Goal: Task Accomplishment & Management: Manage account settings

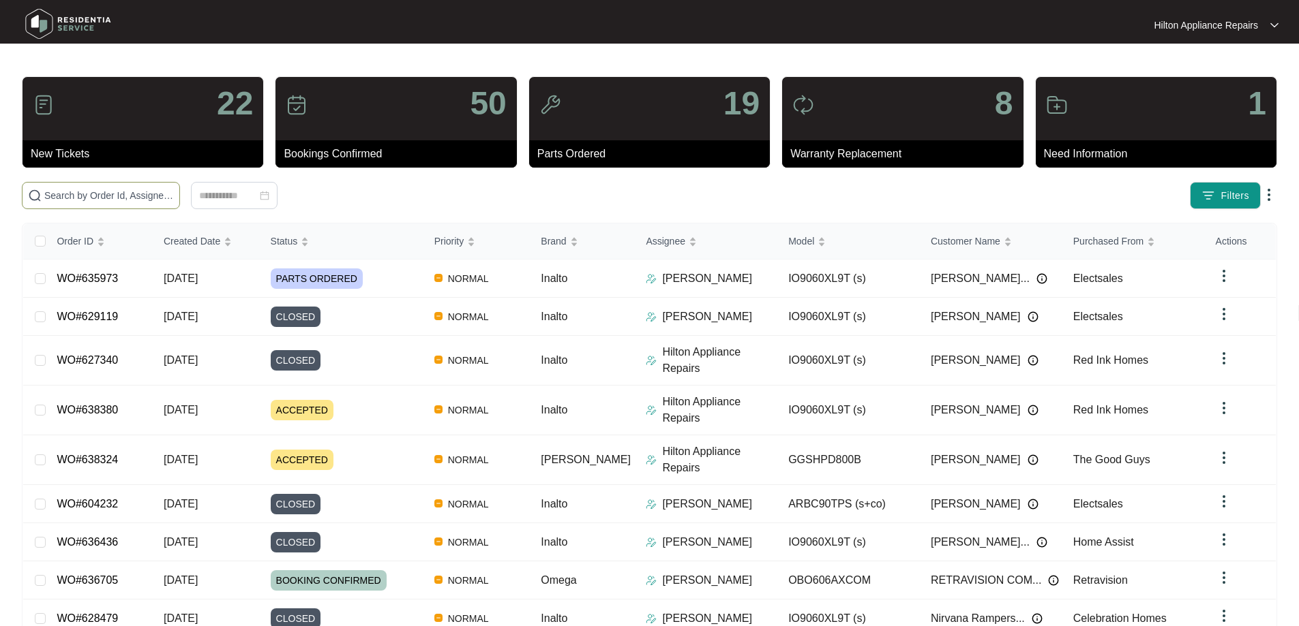
click at [113, 189] on input "text" at bounding box center [109, 195] width 130 height 15
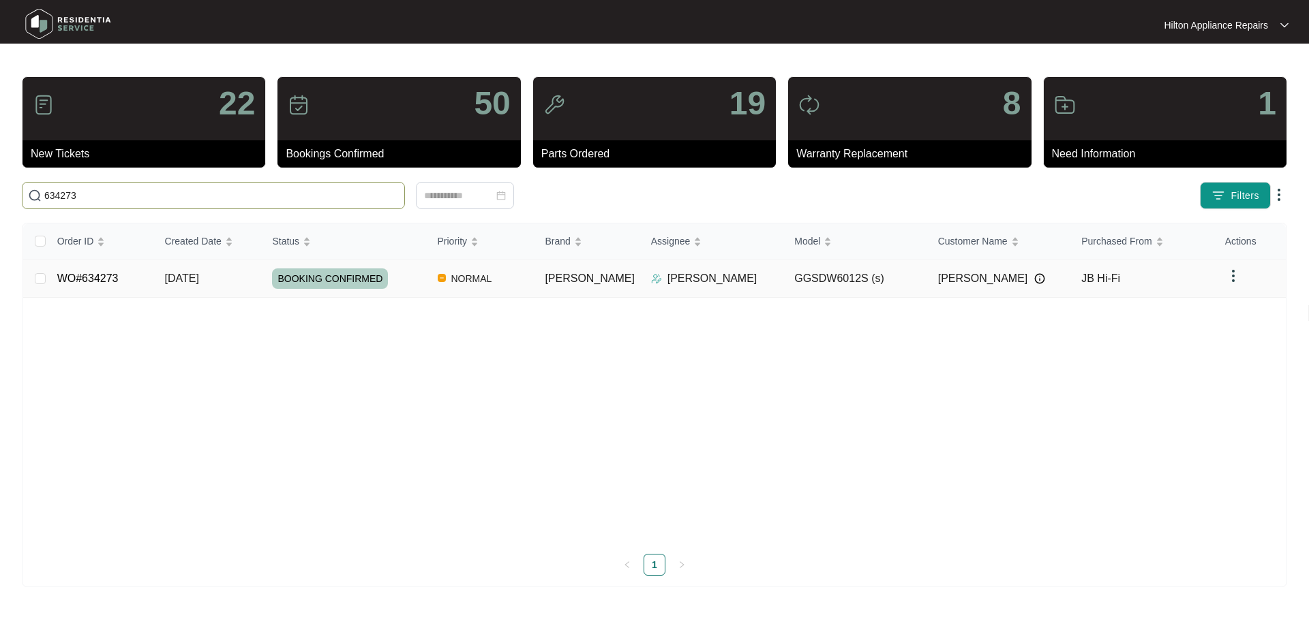
type input "634273"
click at [596, 284] on td "[PERSON_NAME]" at bounding box center [587, 279] width 106 height 38
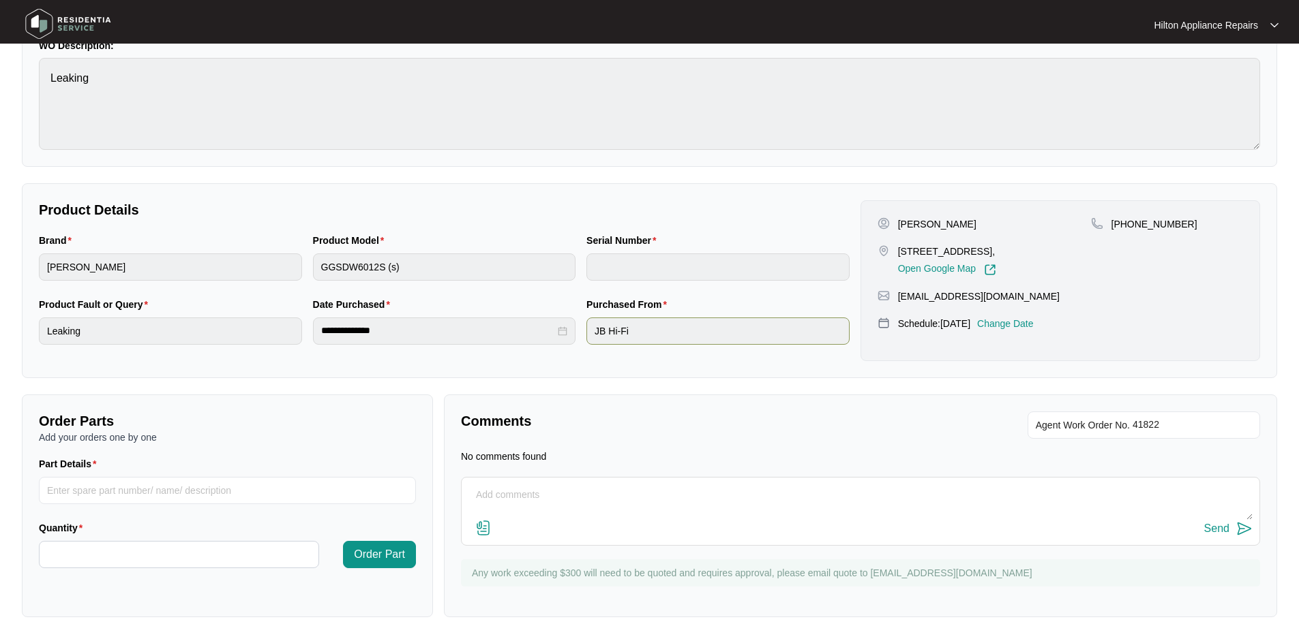
scroll to position [150, 0]
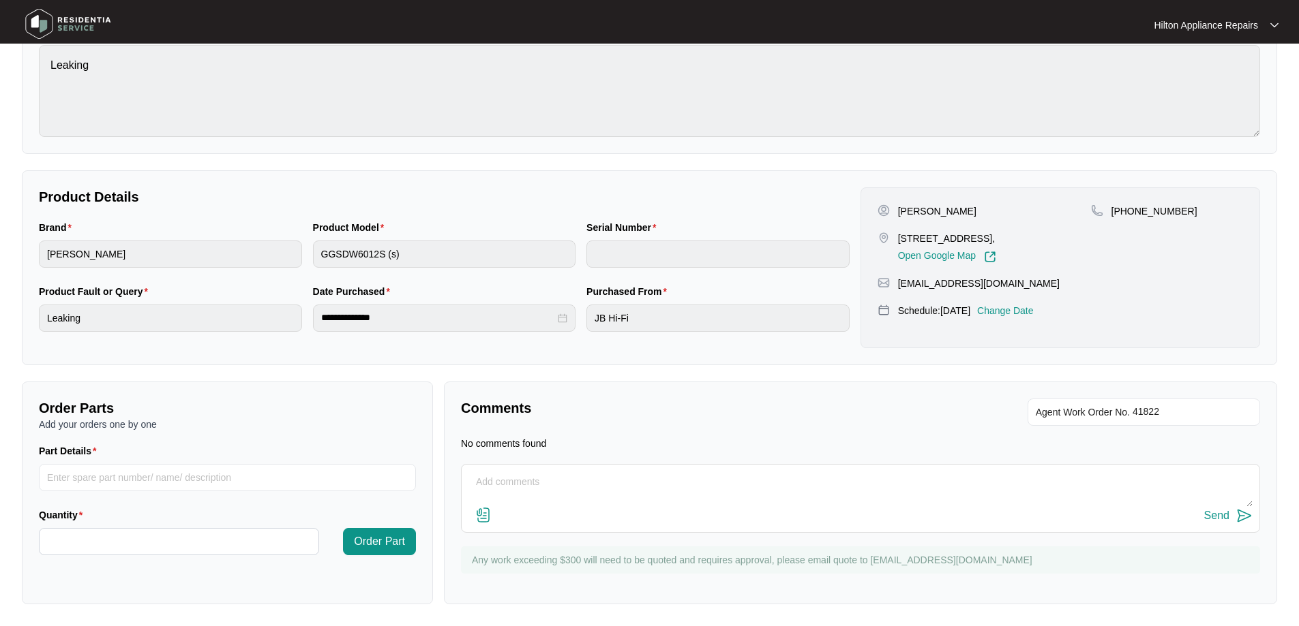
click at [507, 474] on textarea at bounding box center [860, 489] width 784 height 35
paste textarea "[PERSON_NAME] (EAST/NORTH) ([DATE]) - Work Note The dishwasher is leaking from …"
type textarea "[PERSON_NAME] (EAST/NORTH) ([DATE]) - Work Note The dishwasher is leaking from …"
click at [479, 513] on img at bounding box center [483, 515] width 16 height 16
click at [0, 0] on input "file" at bounding box center [0, 0] width 0 height 0
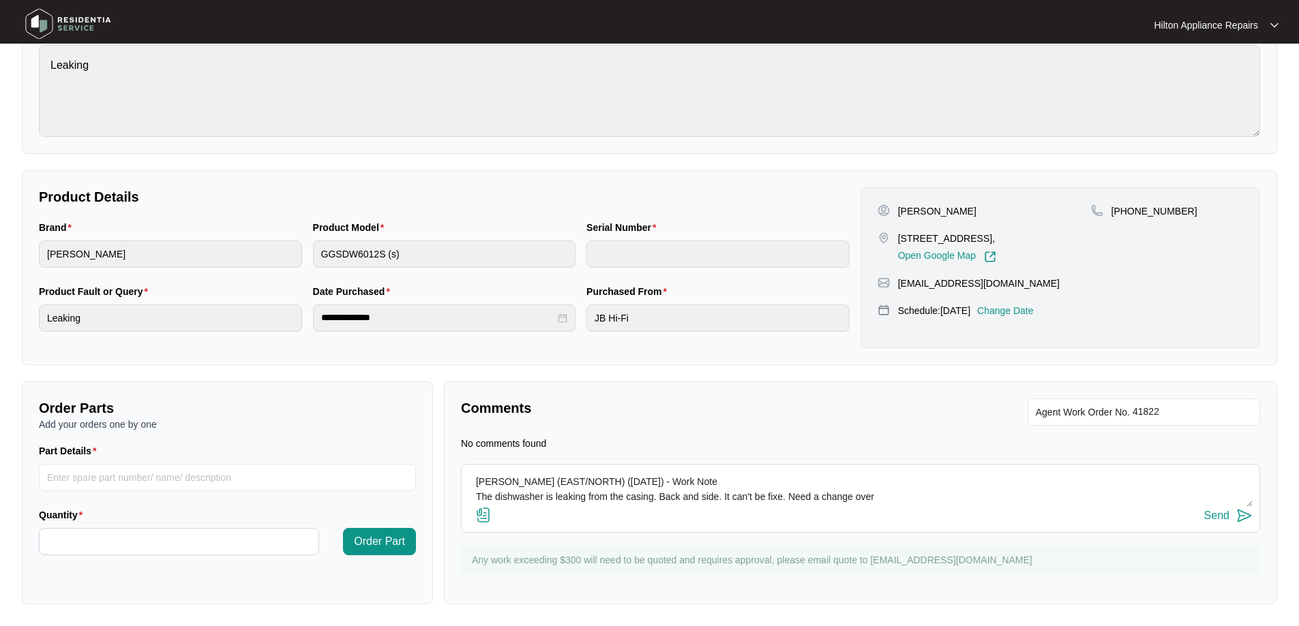
click at [481, 513] on img at bounding box center [483, 515] width 16 height 16
click at [0, 0] on input "file" at bounding box center [0, 0] width 0 height 0
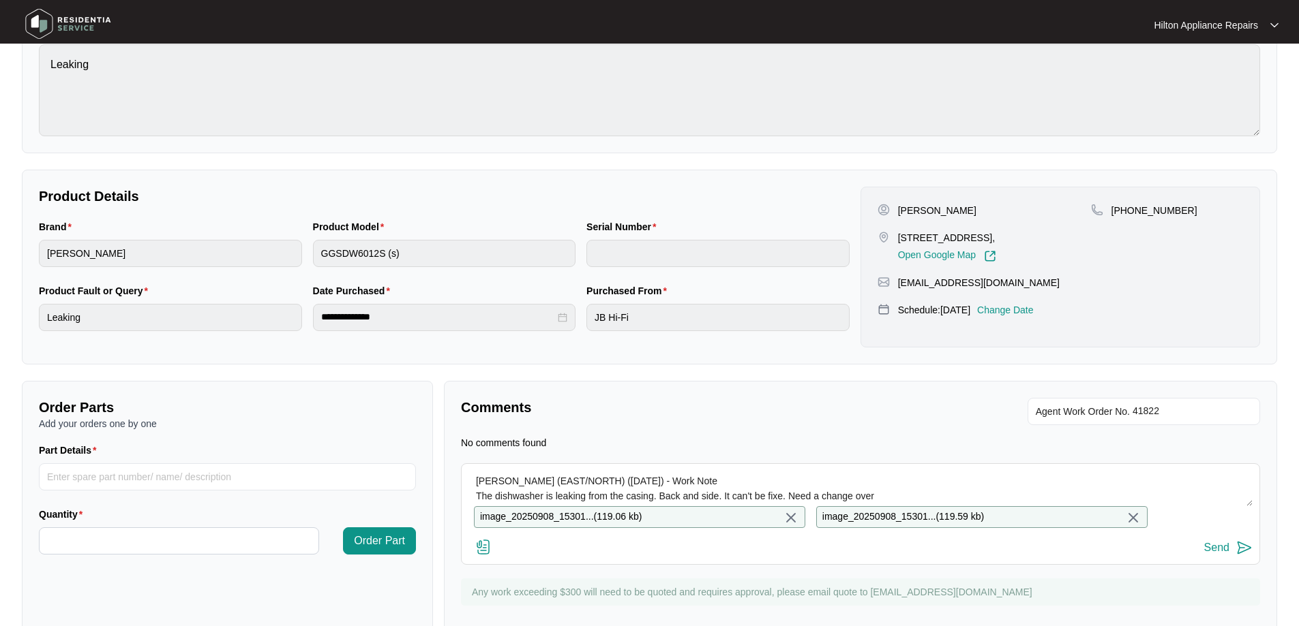
click at [1221, 554] on div "Send" at bounding box center [1216, 548] width 25 height 12
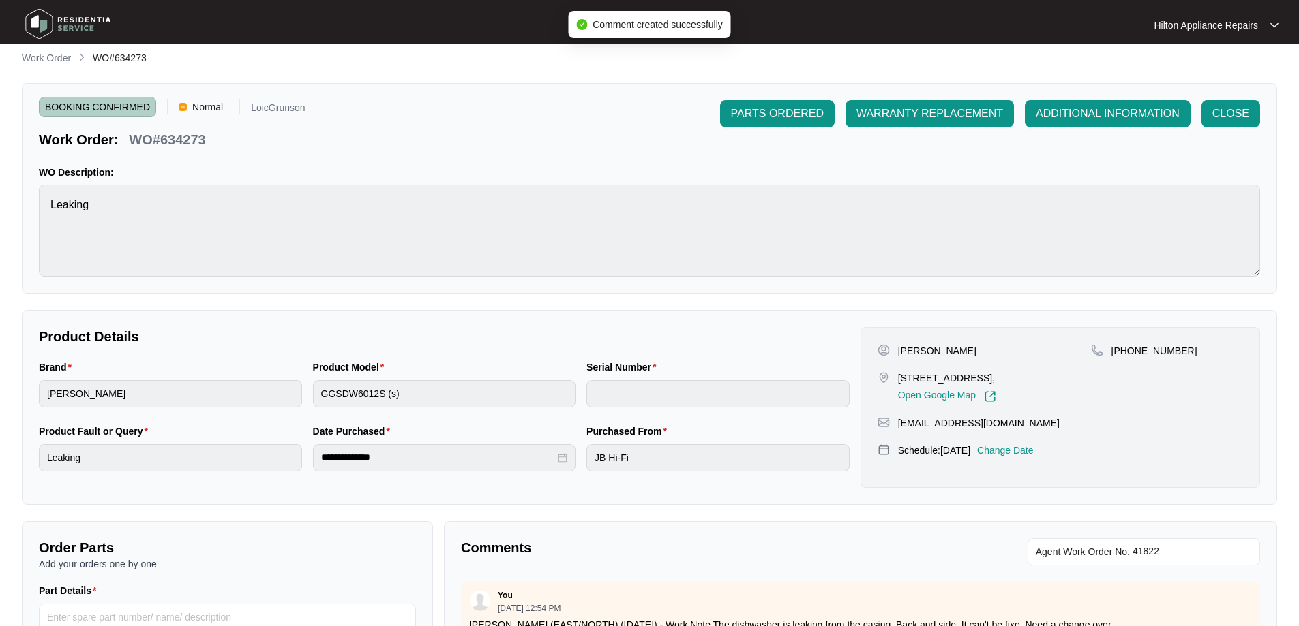
scroll to position [0, 0]
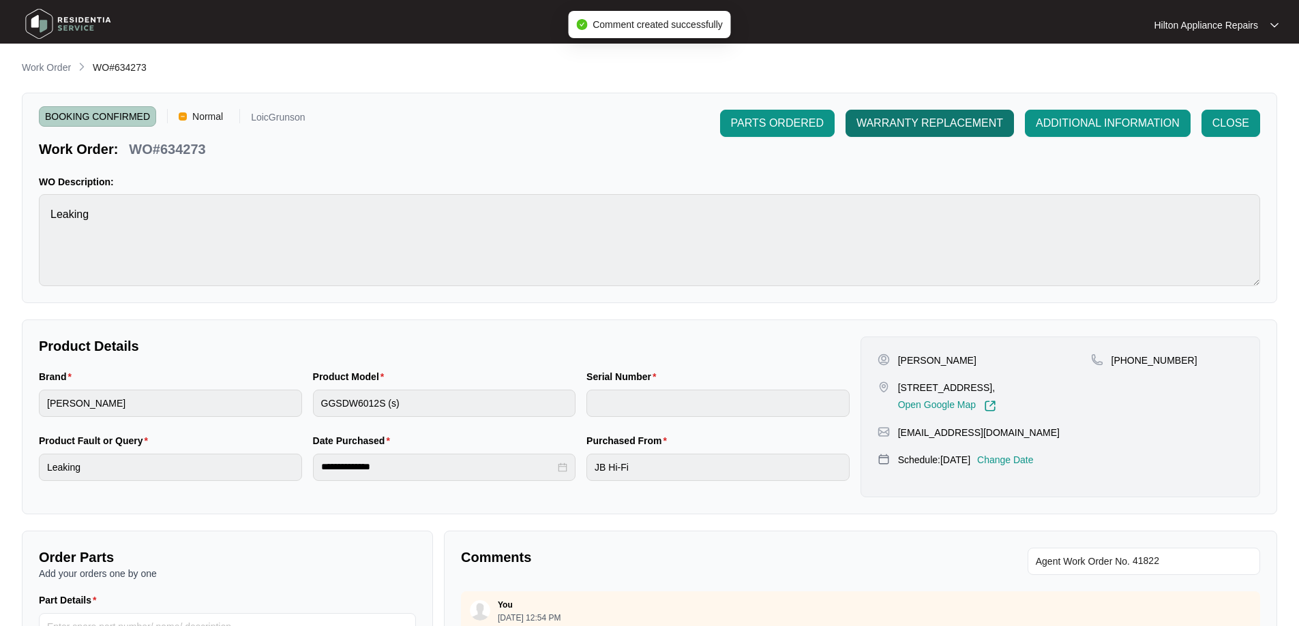
click at [979, 131] on span "WARRANTY REPLACEMENT" at bounding box center [929, 123] width 147 height 16
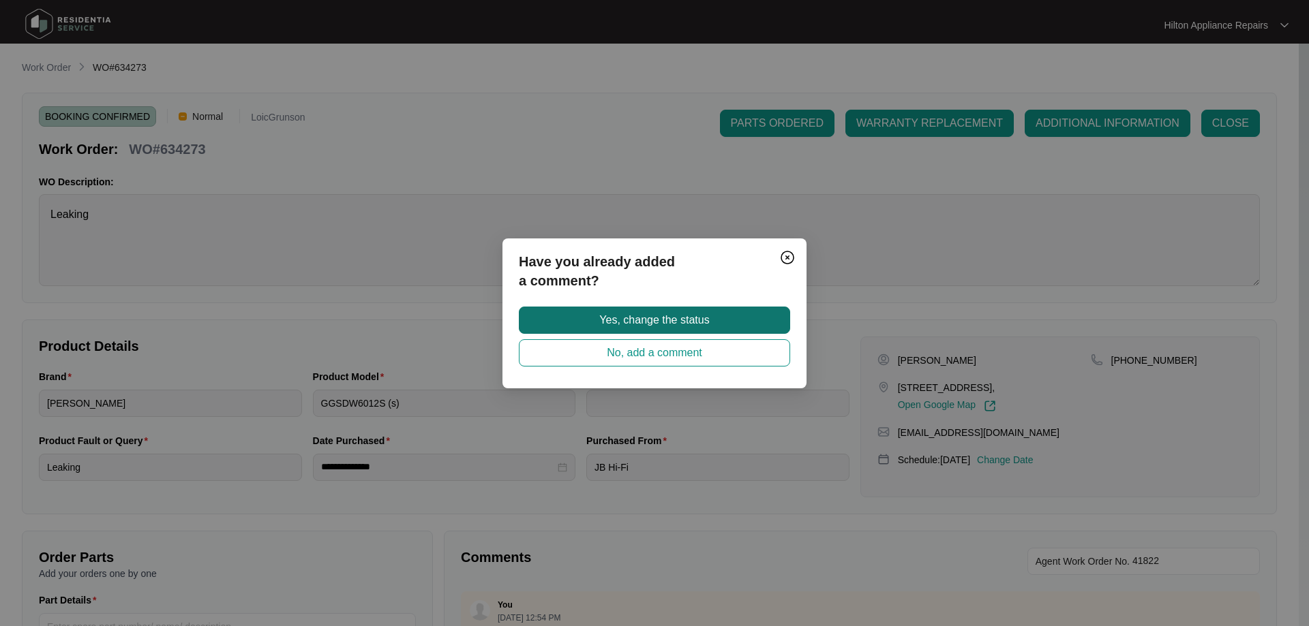
click at [661, 326] on span "Yes, change the status" at bounding box center [654, 320] width 110 height 16
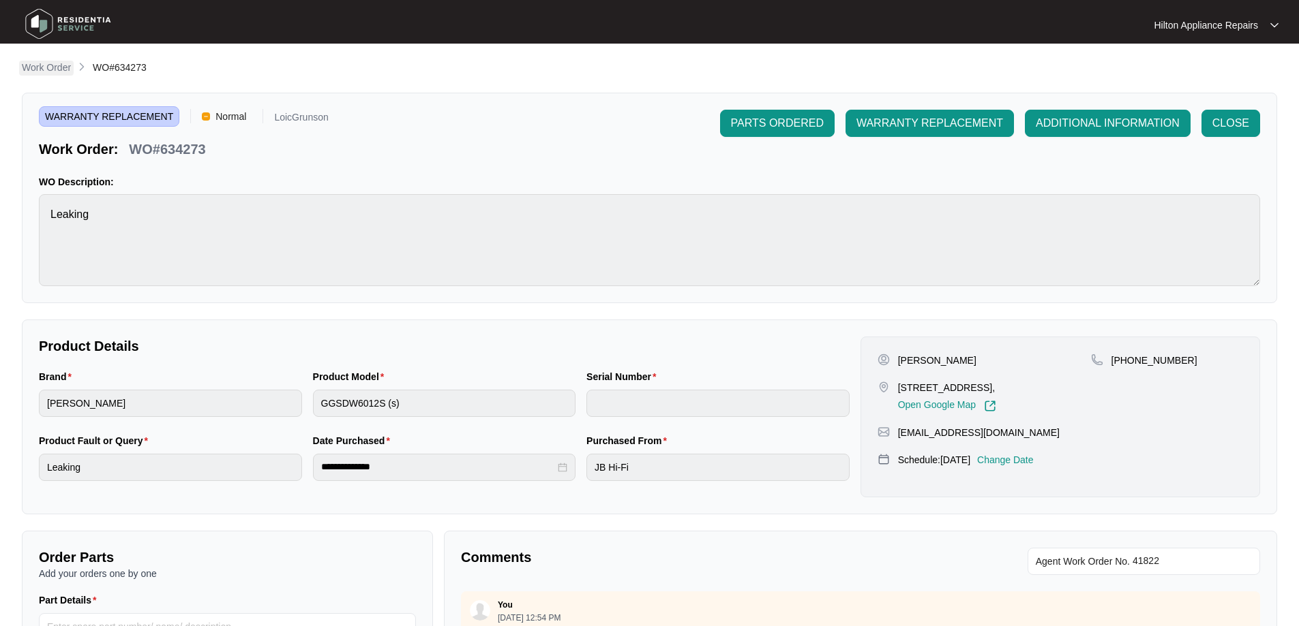
click at [37, 69] on p "Work Order" at bounding box center [46, 68] width 49 height 14
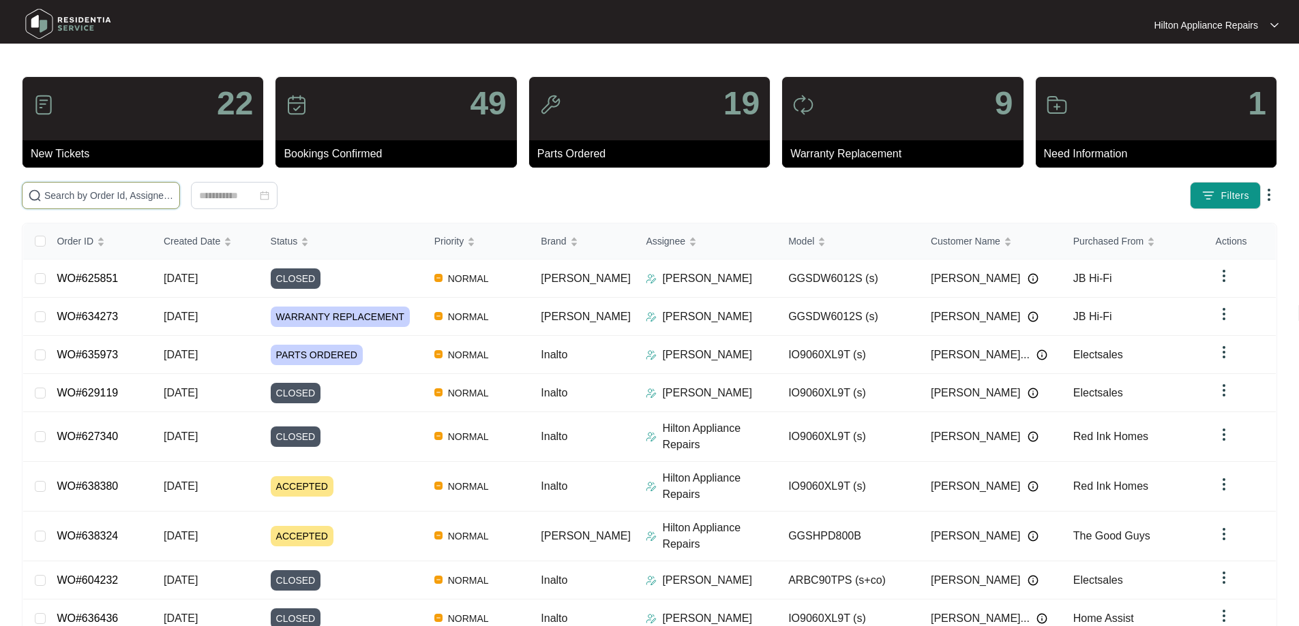
click at [115, 196] on input "text" at bounding box center [109, 195] width 130 height 15
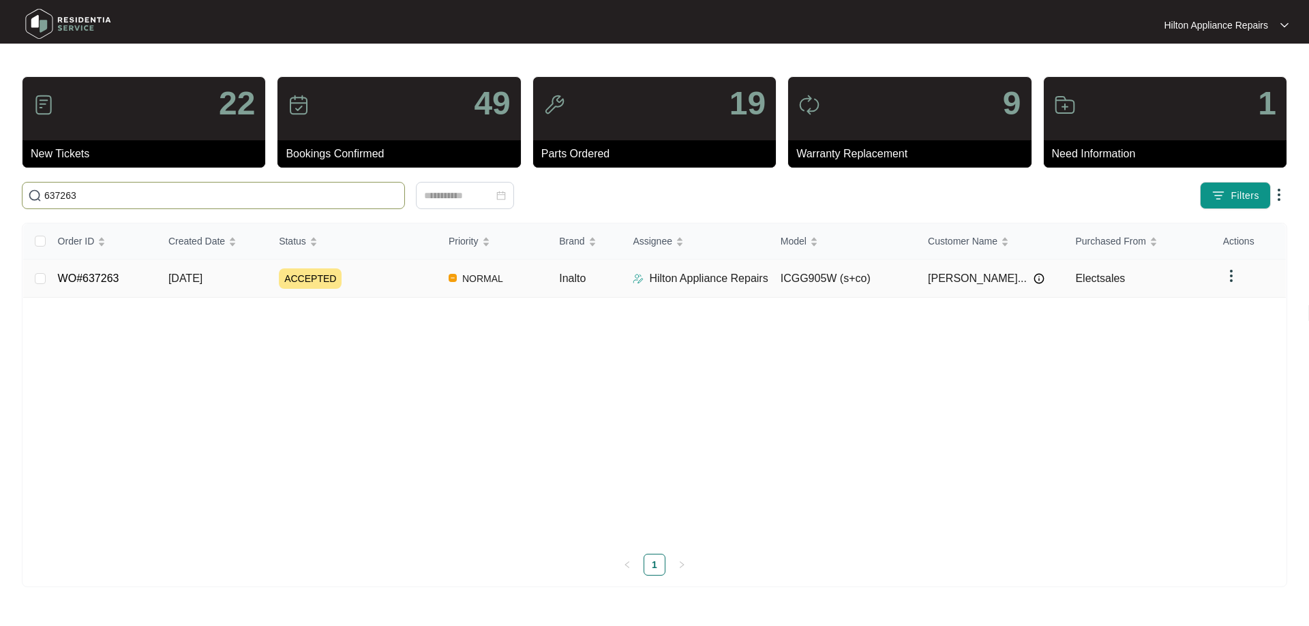
type input "637263"
click at [378, 283] on div "ACCEPTED" at bounding box center [358, 279] width 159 height 20
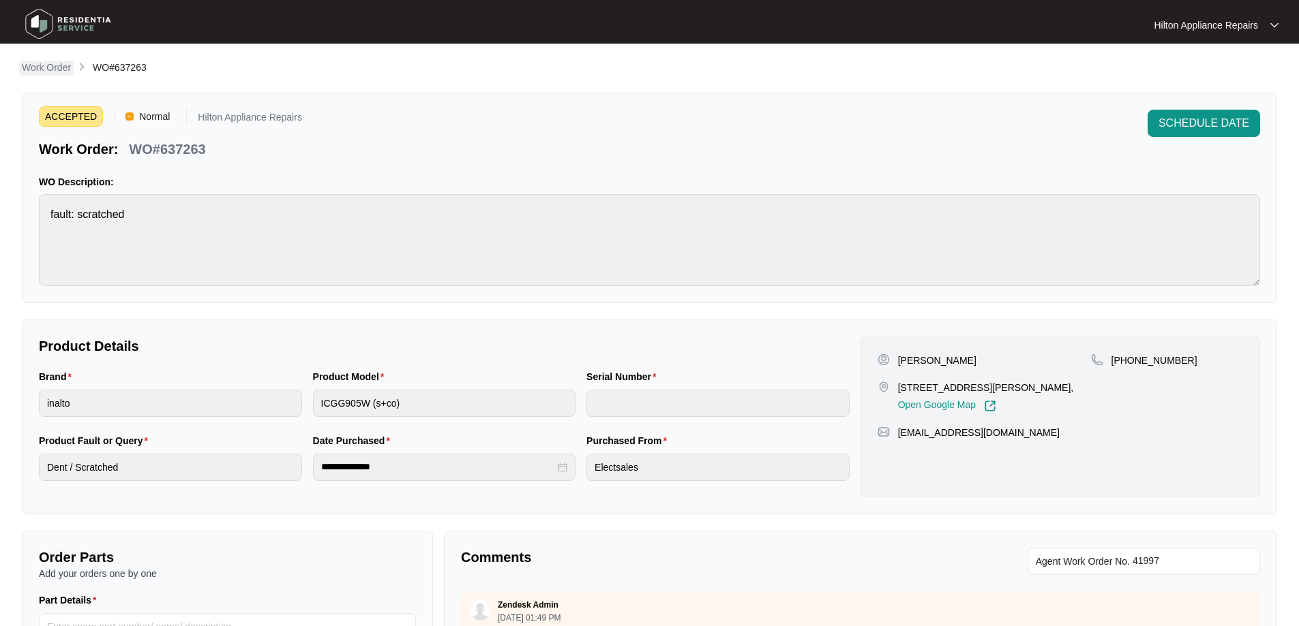
click at [45, 61] on p "Work Order" at bounding box center [46, 68] width 49 height 14
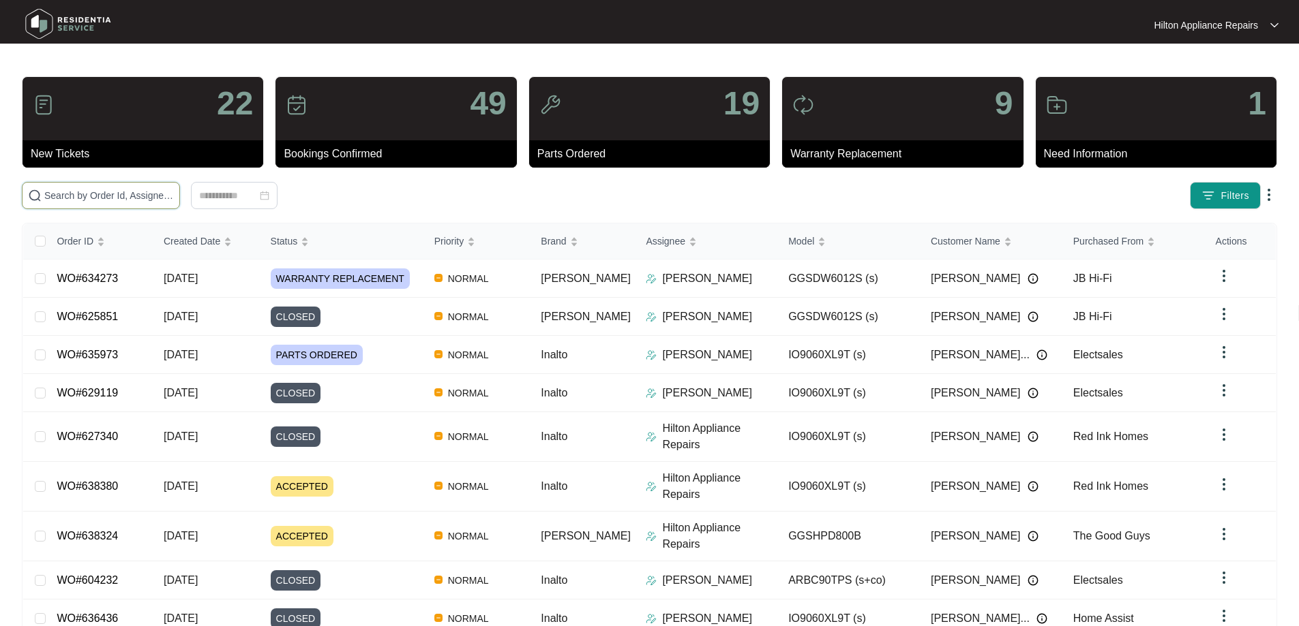
click at [138, 198] on input "text" at bounding box center [109, 195] width 130 height 15
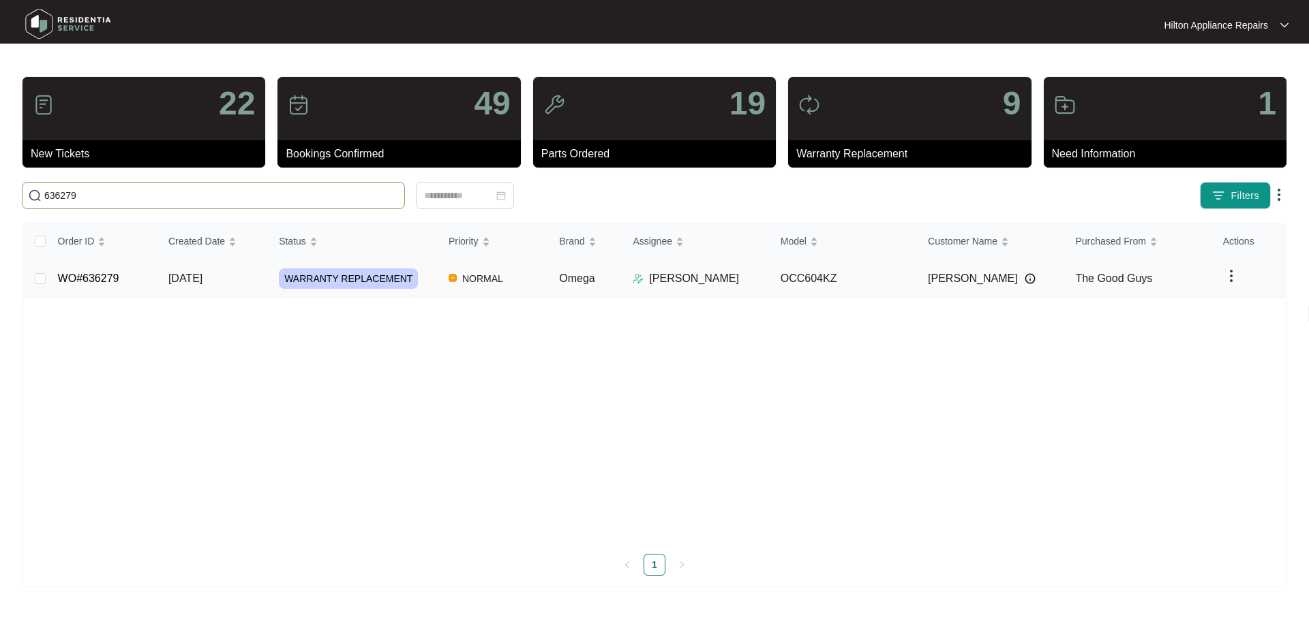
type input "636279"
click at [521, 282] on td "NORMAL" at bounding box center [493, 279] width 110 height 38
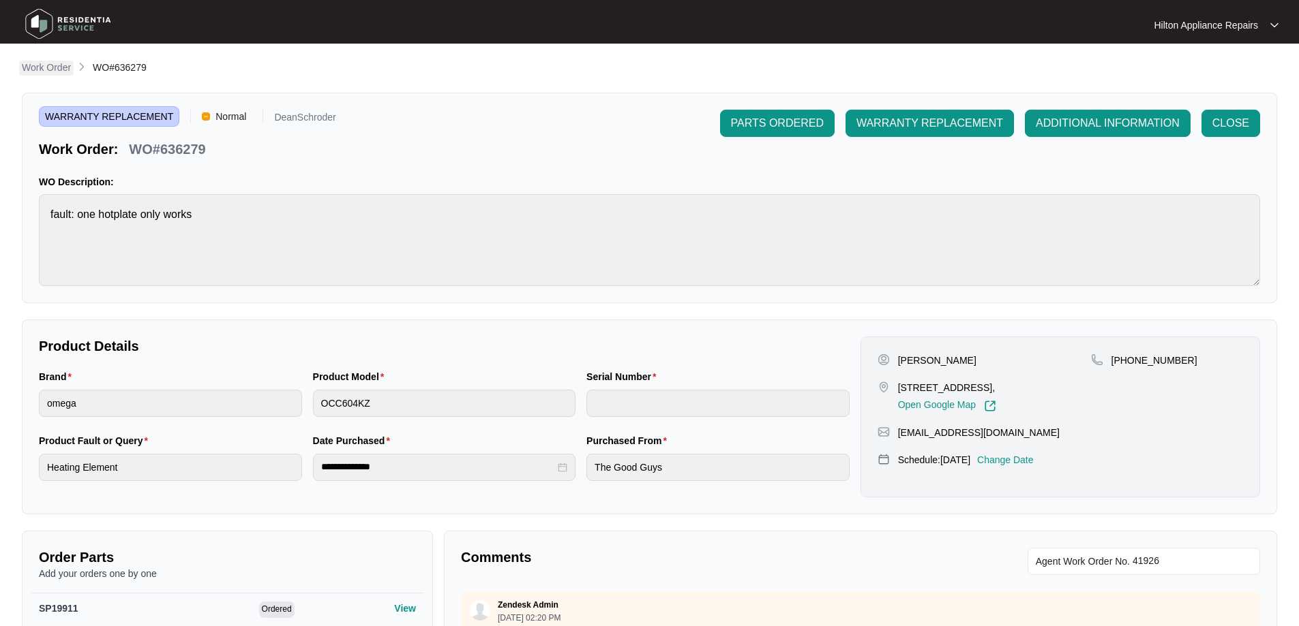
click at [46, 63] on p "Work Order" at bounding box center [46, 68] width 49 height 14
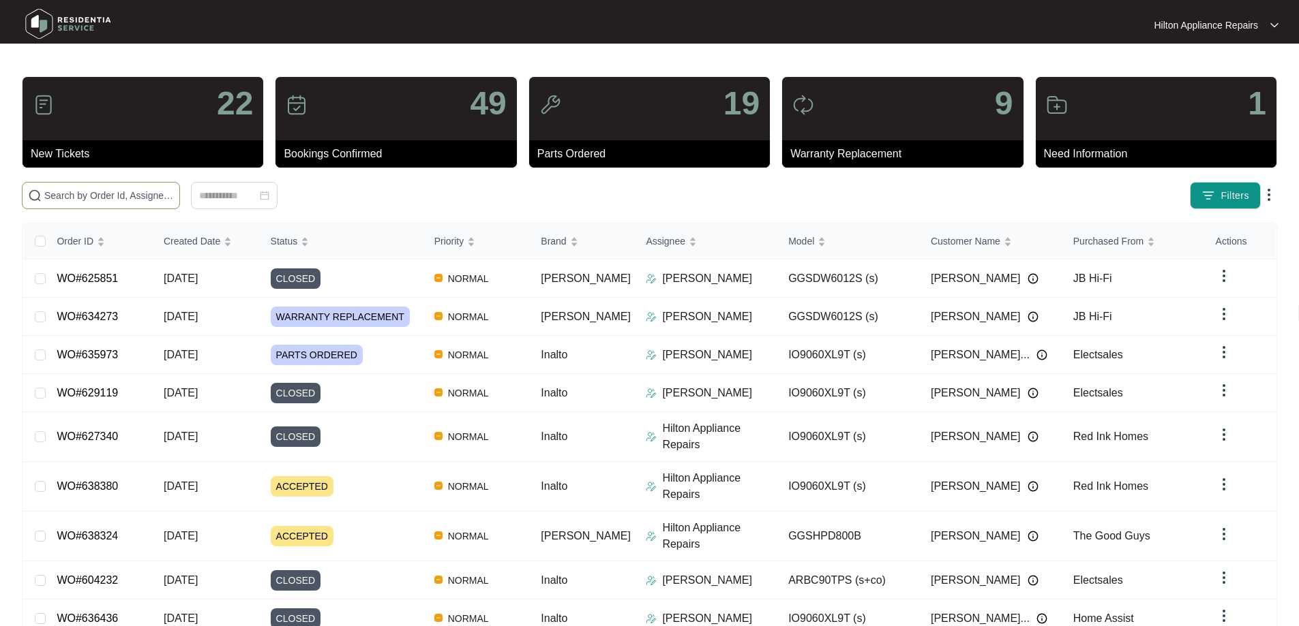
click at [132, 192] on input "text" at bounding box center [109, 195] width 130 height 15
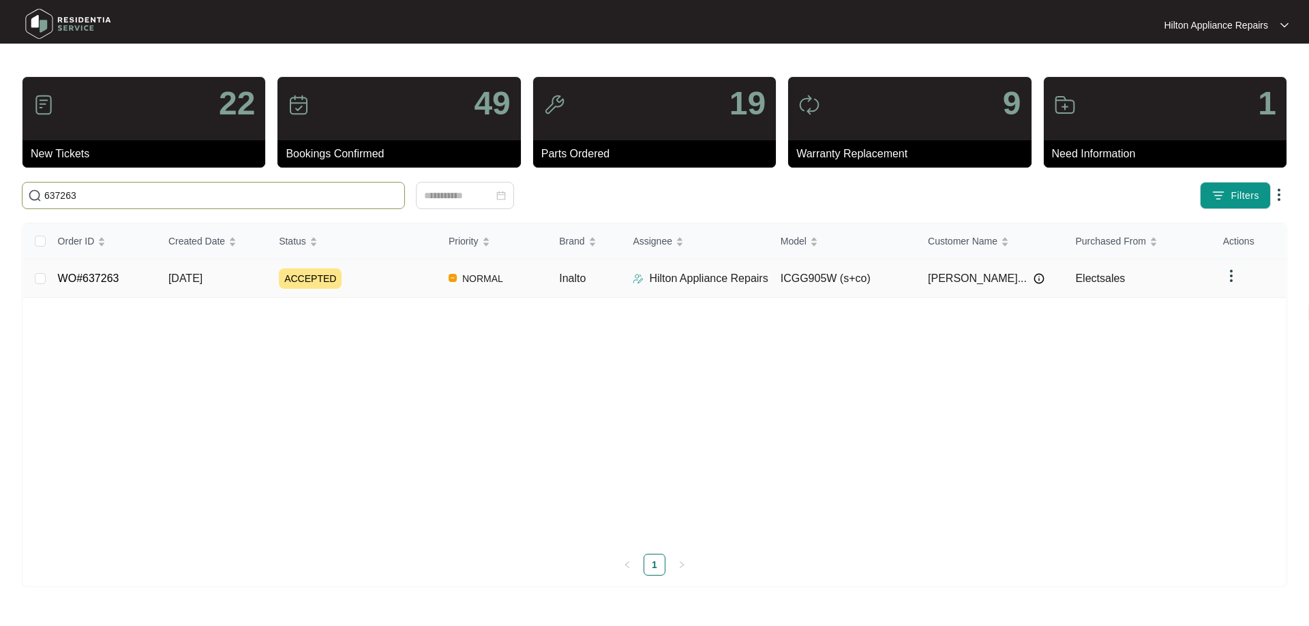
type input "637263"
click at [638, 279] on img at bounding box center [638, 278] width 11 height 11
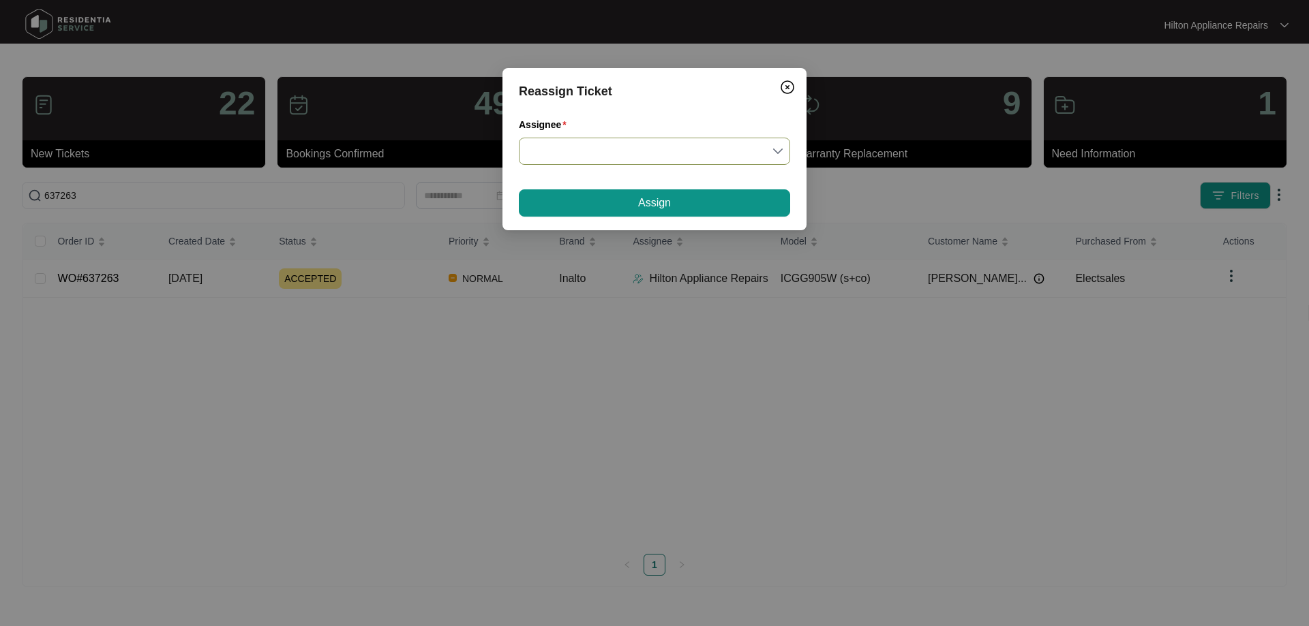
click at [645, 159] on input "Assignee" at bounding box center [654, 151] width 255 height 26
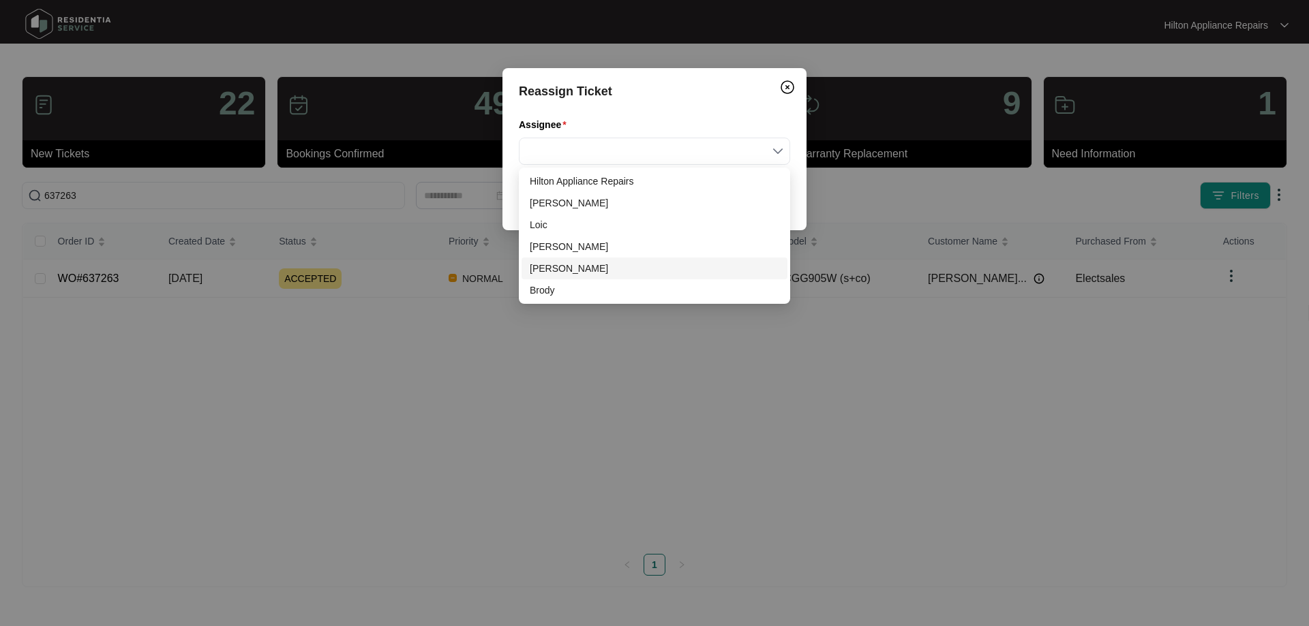
click at [558, 266] on div "[PERSON_NAME]" at bounding box center [655, 268] width 250 height 15
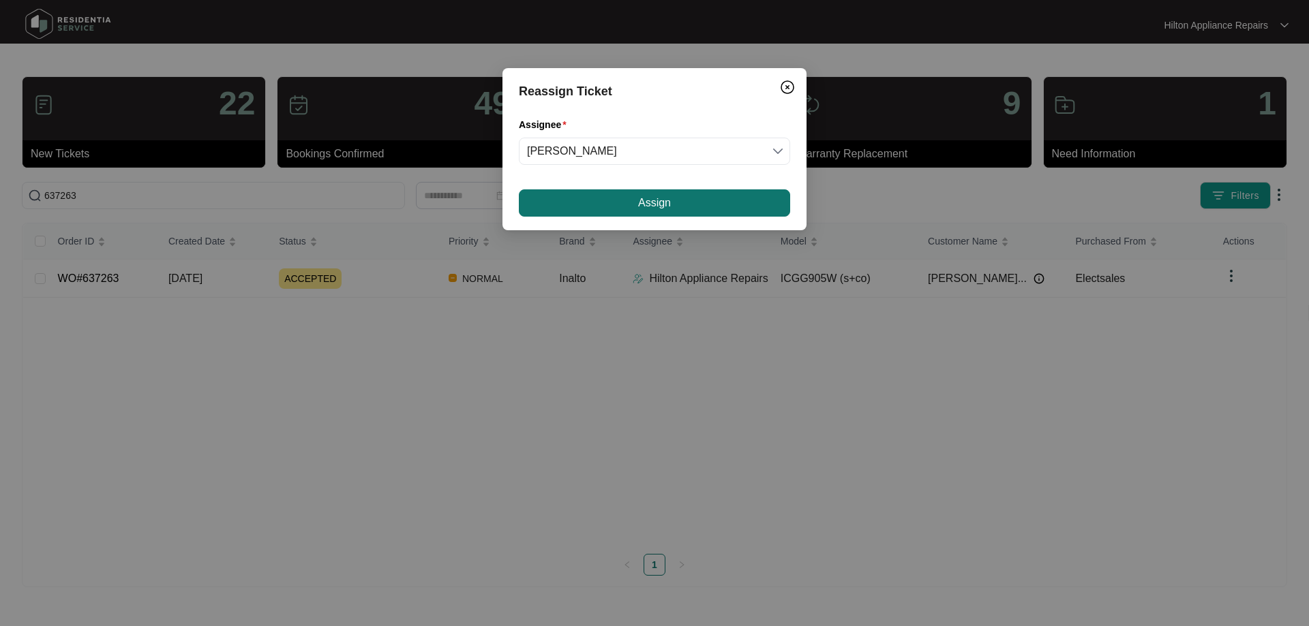
click at [627, 203] on button "Assign" at bounding box center [654, 203] width 271 height 27
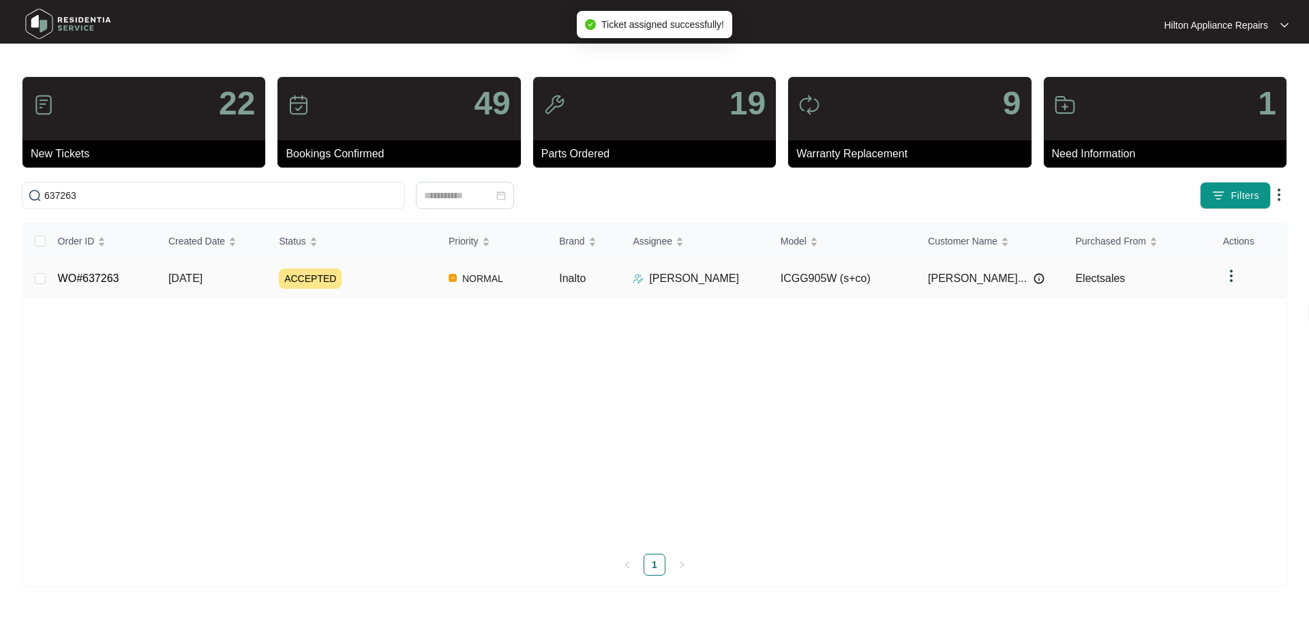
click at [524, 277] on td "NORMAL" at bounding box center [493, 279] width 110 height 38
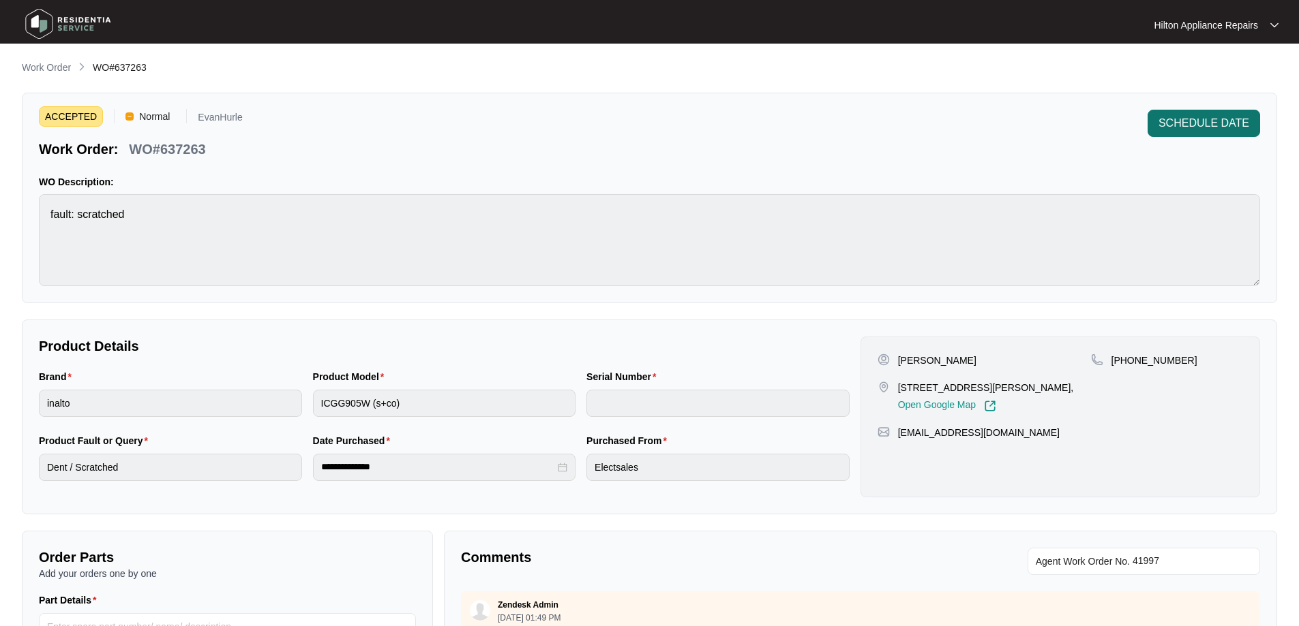
click at [1172, 115] on span "SCHEDULE DATE" at bounding box center [1203, 123] width 91 height 16
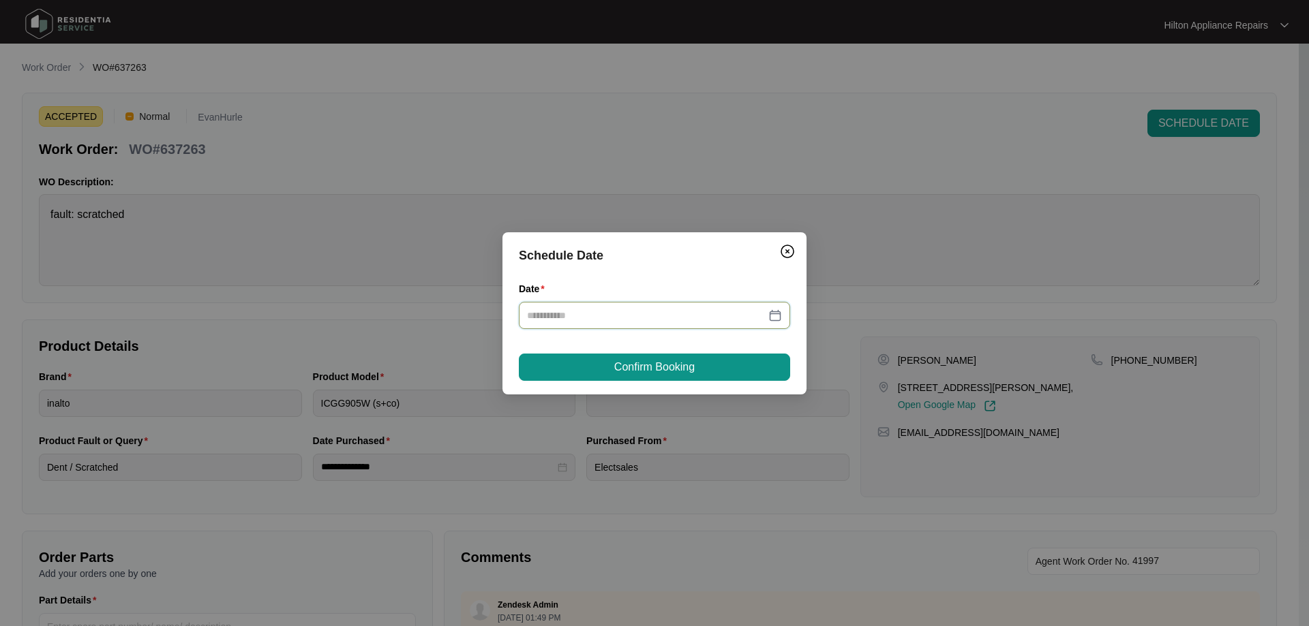
click at [649, 318] on input "Date" at bounding box center [646, 315] width 239 height 15
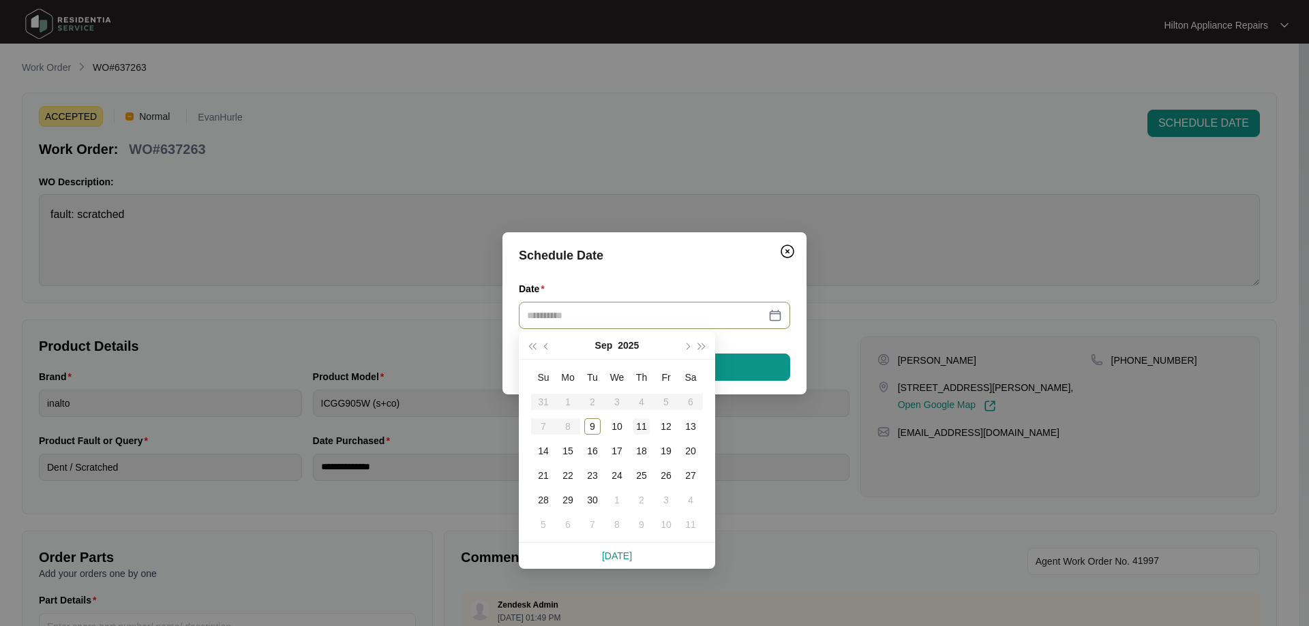
type input "**********"
click at [641, 428] on div "11" at bounding box center [641, 427] width 16 height 16
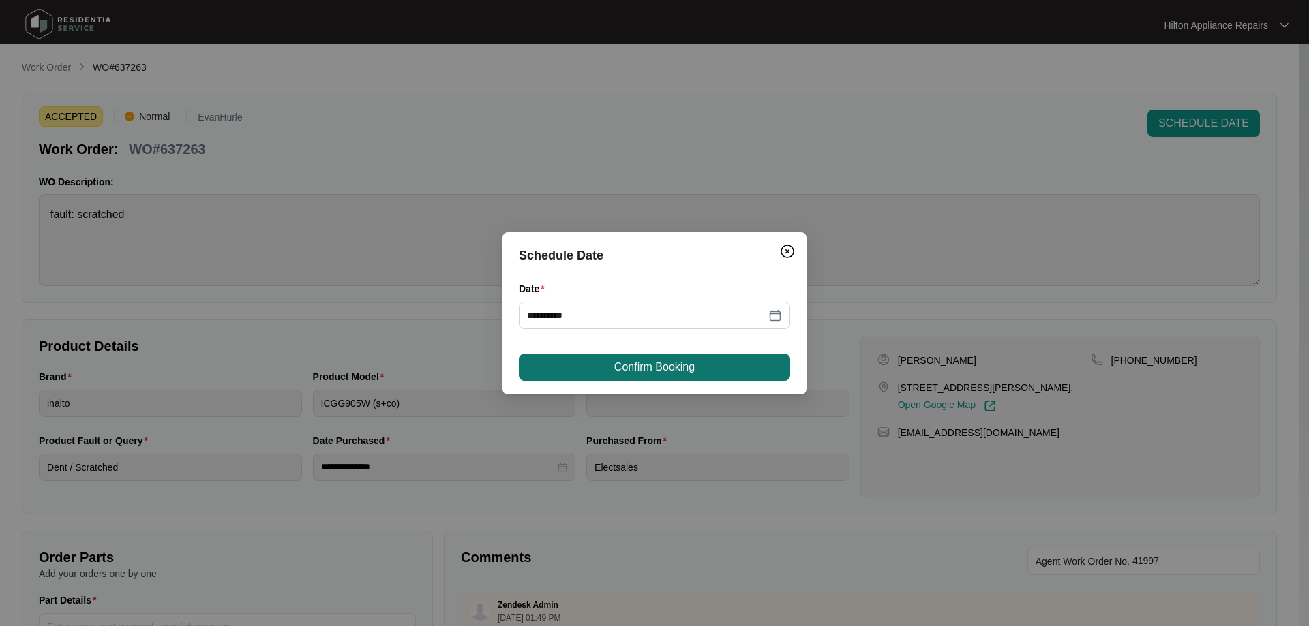
click at [659, 368] on span "Confirm Booking" at bounding box center [654, 367] width 80 height 16
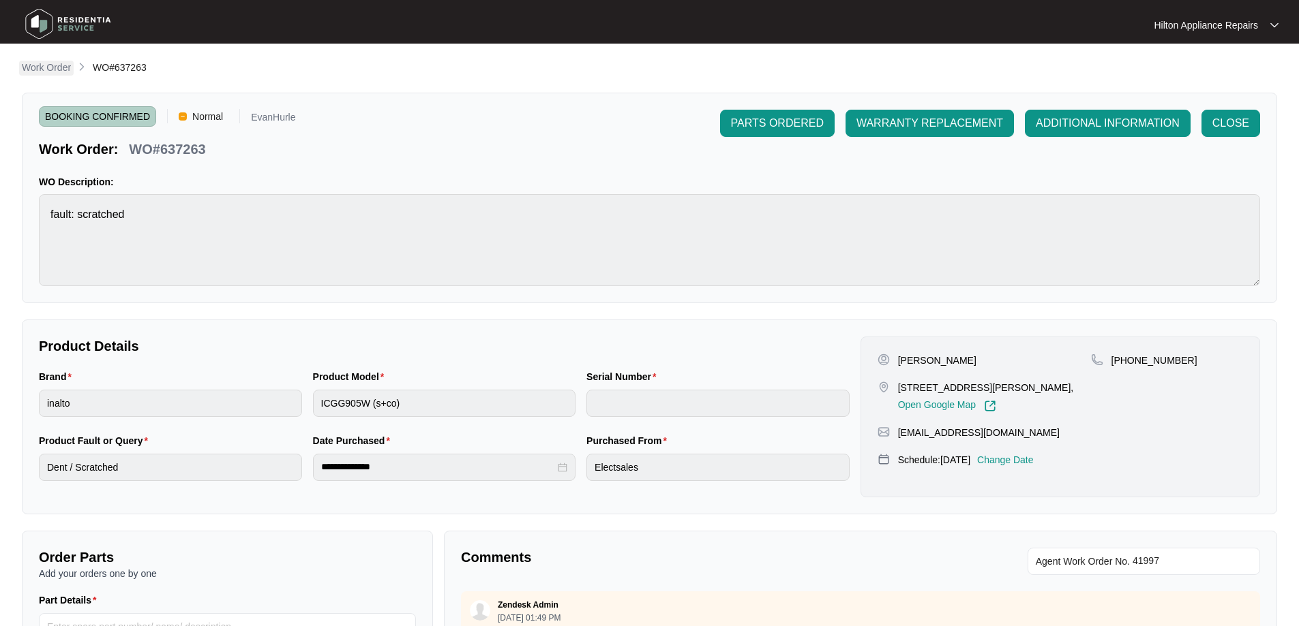
click at [55, 66] on p "Work Order" at bounding box center [46, 68] width 49 height 14
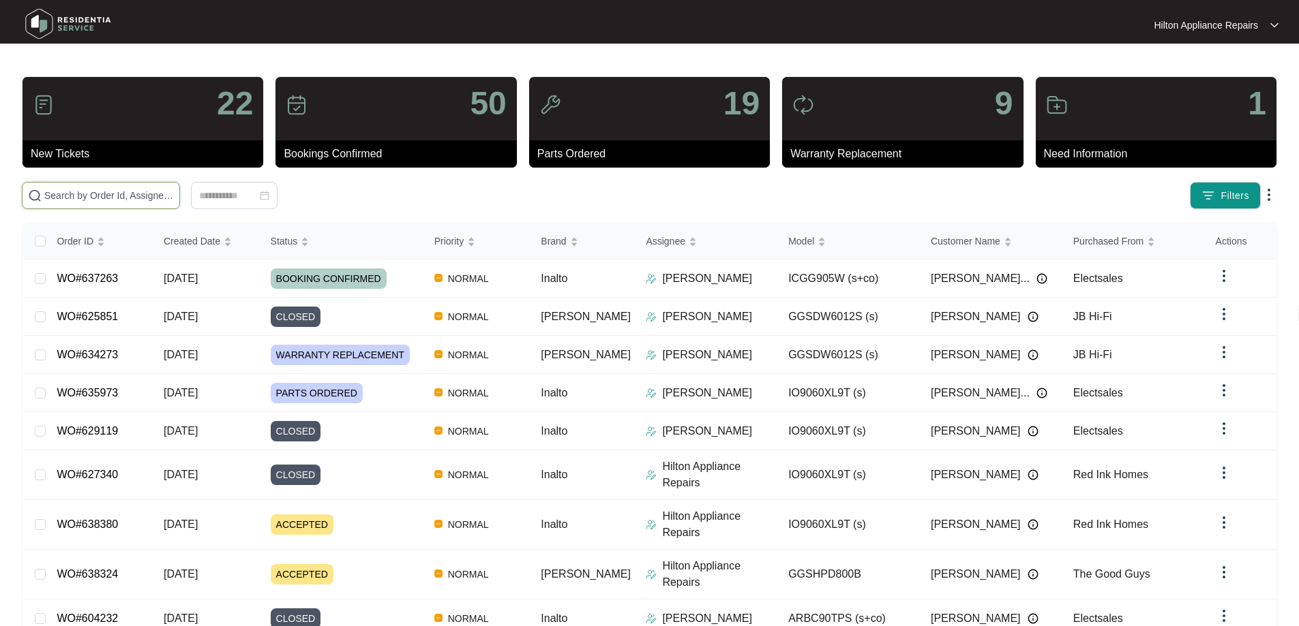
click at [165, 192] on input "text" at bounding box center [109, 195] width 130 height 15
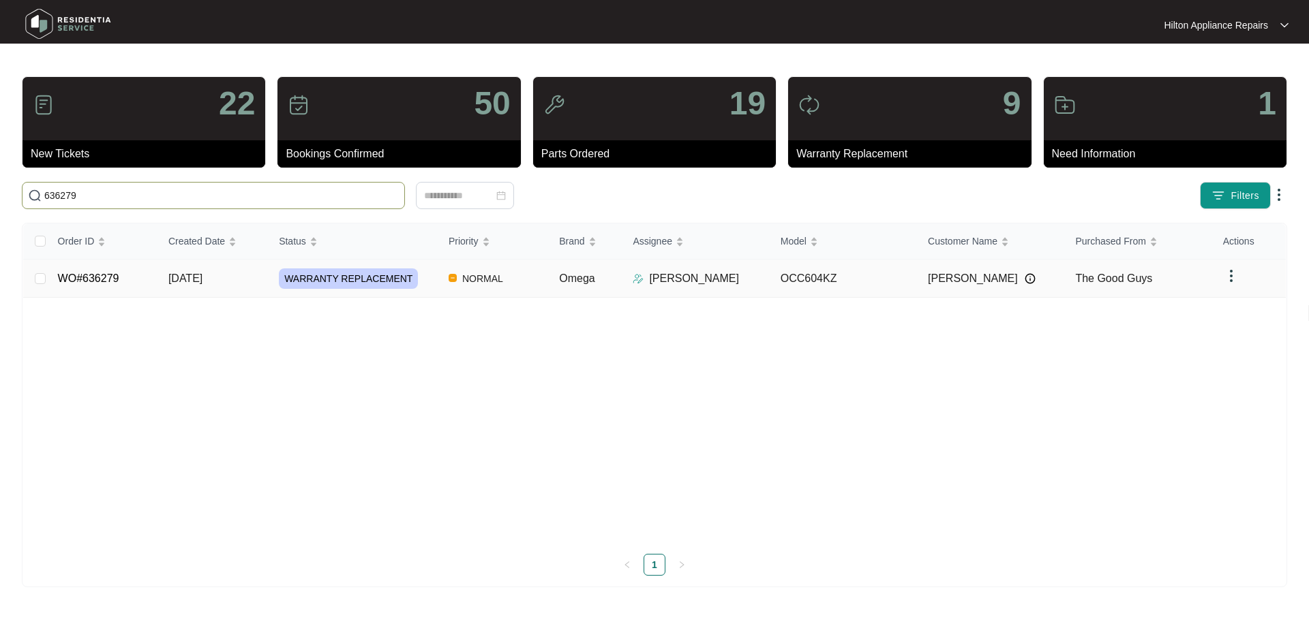
type input "636279"
click at [522, 271] on td "NORMAL" at bounding box center [493, 279] width 110 height 38
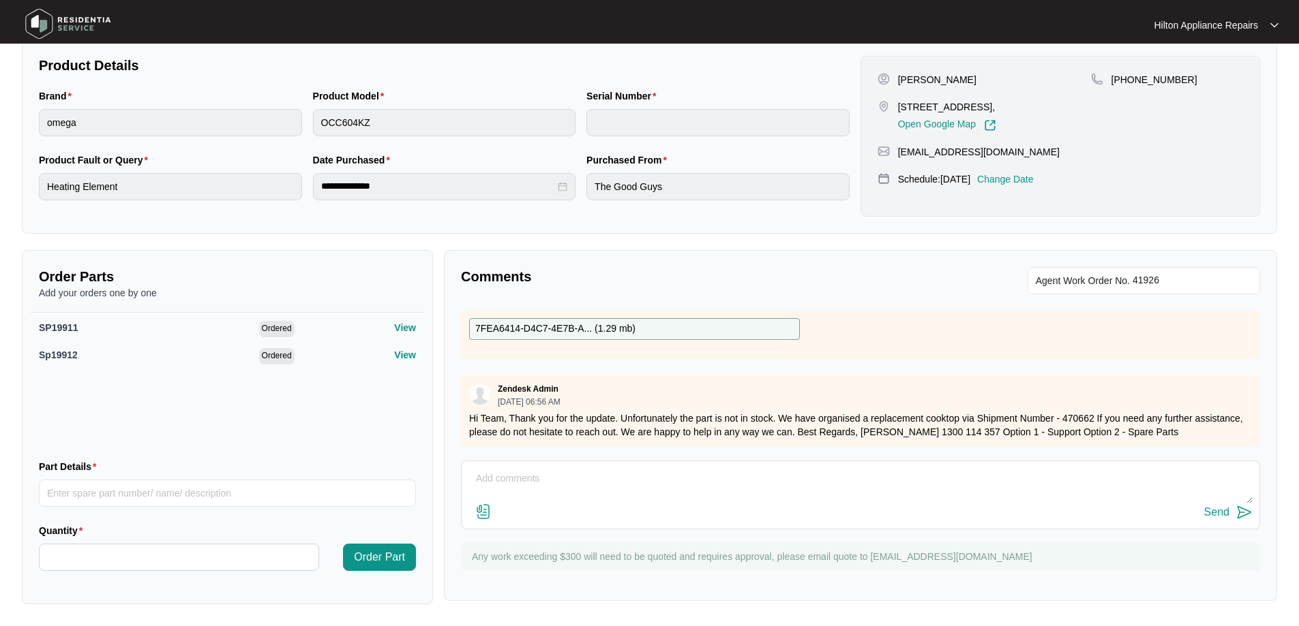
scroll to position [195, 0]
click at [544, 481] on textarea at bounding box center [860, 485] width 784 height 35
paste textarea "Hi [PERSON_NAME], We have attempted to make contact to schedule your appliance …"
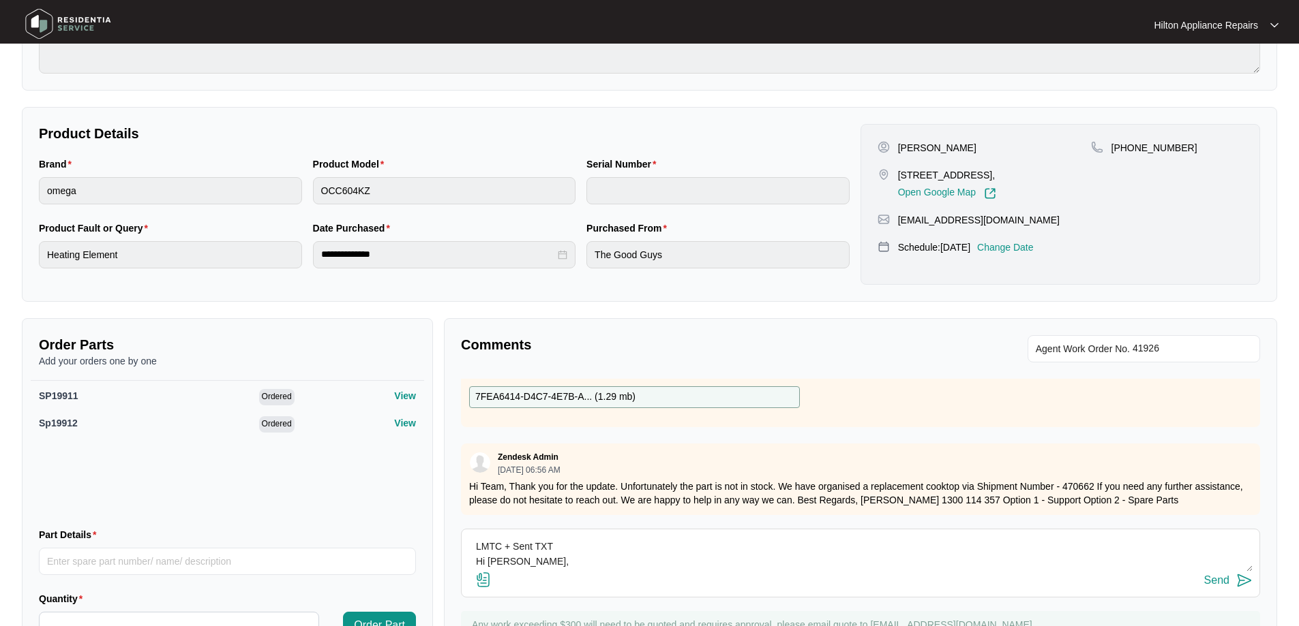
scroll to position [68, 0]
type textarea "LMTC + Sent TXT Hi [PERSON_NAME], We have attempted to make contact to schedule…"
click at [1209, 580] on div "Send" at bounding box center [1216, 581] width 25 height 12
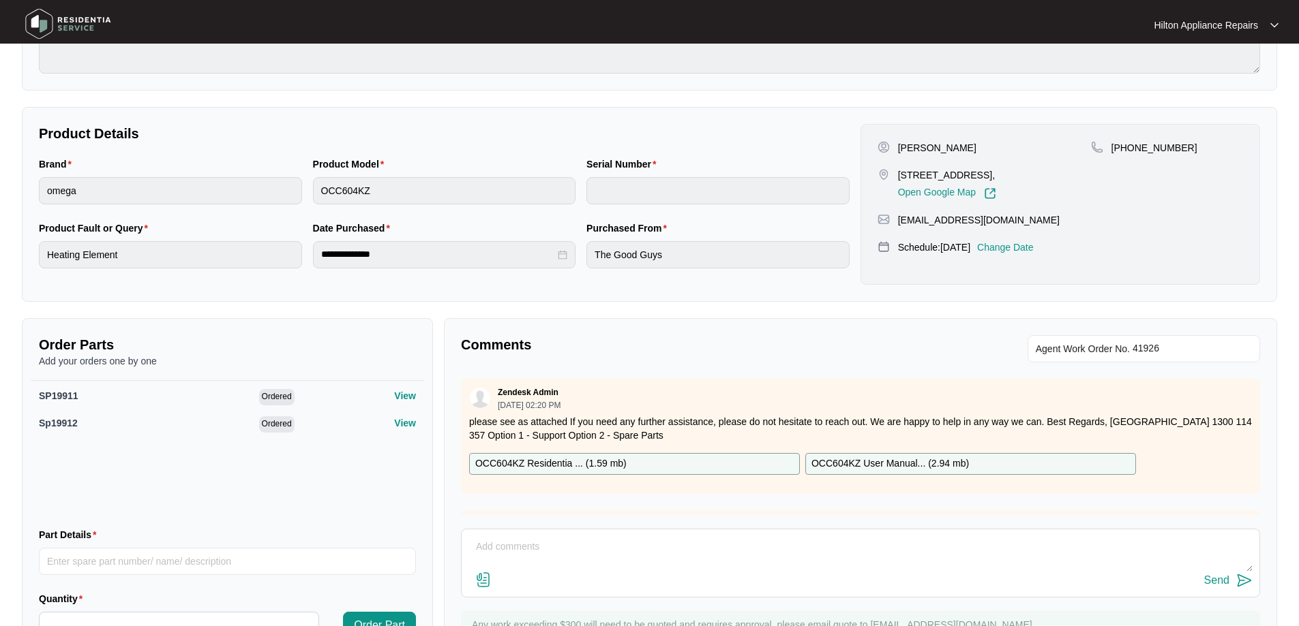
scroll to position [0, 0]
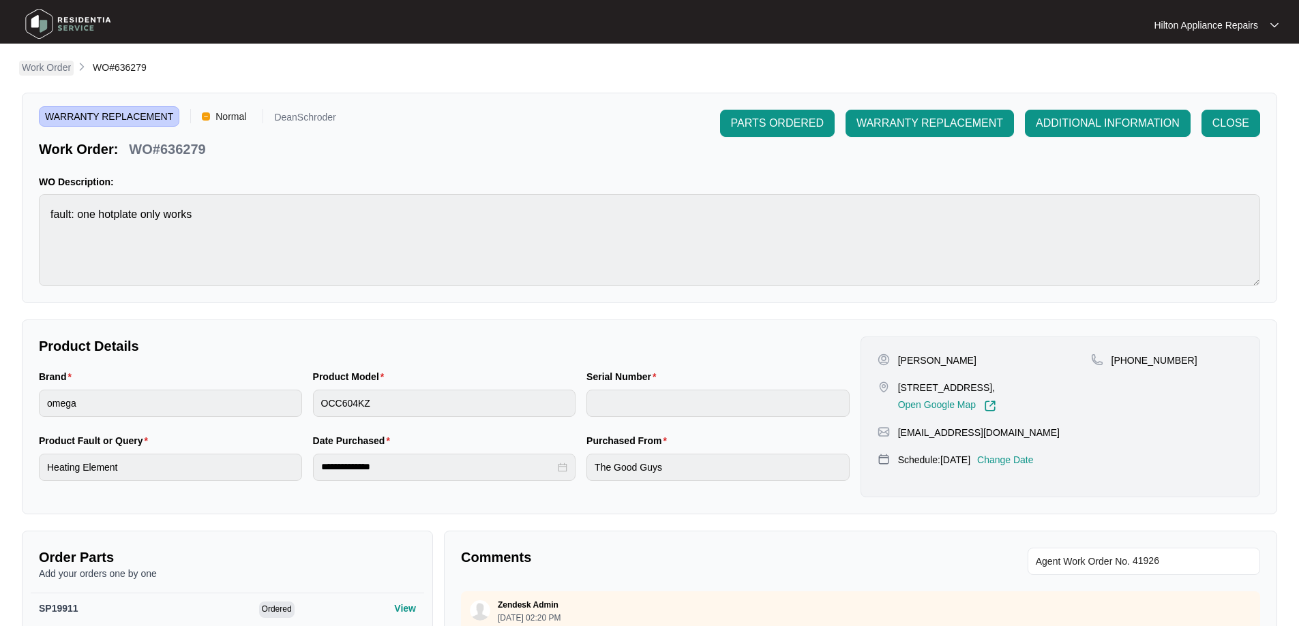
click at [44, 74] on p "Work Order" at bounding box center [46, 68] width 49 height 14
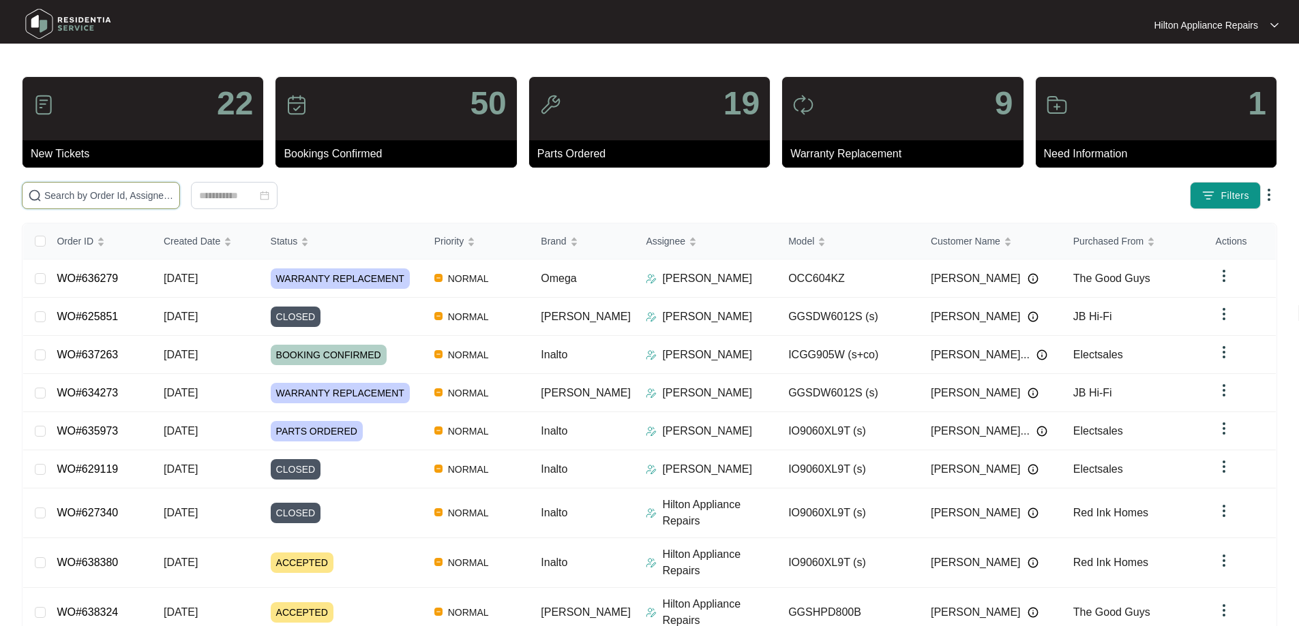
click at [145, 193] on input "text" at bounding box center [109, 195] width 130 height 15
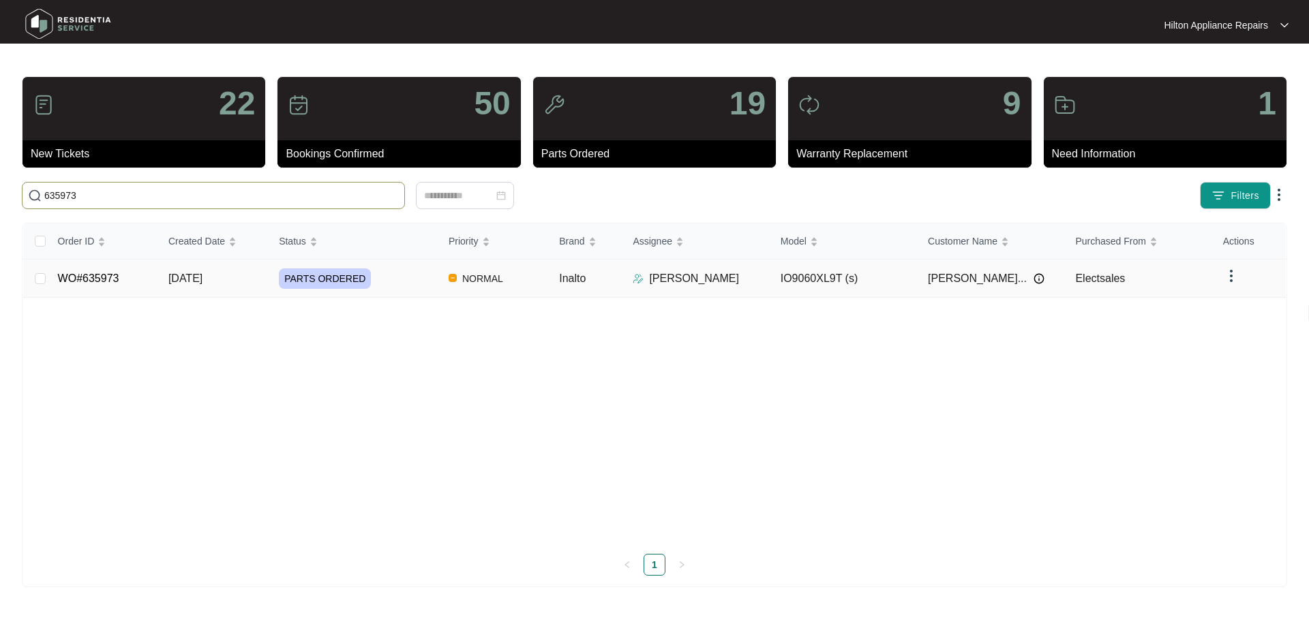
type input "635973"
click at [389, 276] on div "PARTS ORDERED" at bounding box center [358, 279] width 159 height 20
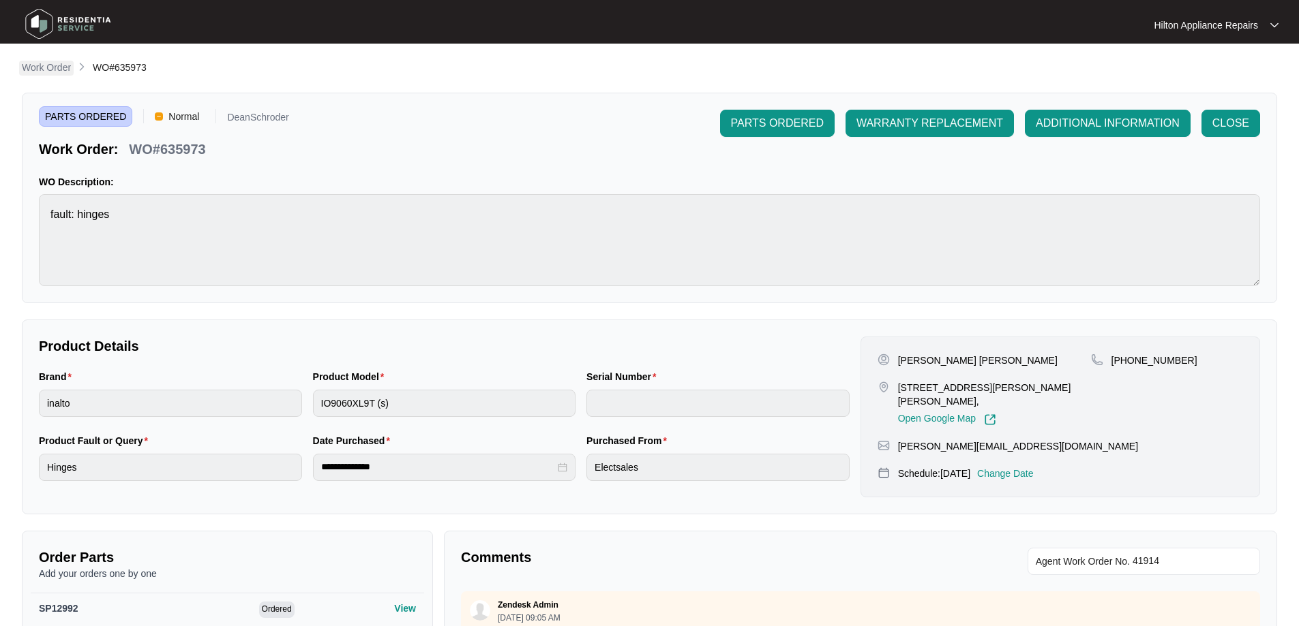
click at [51, 72] on p "Work Order" at bounding box center [46, 68] width 49 height 14
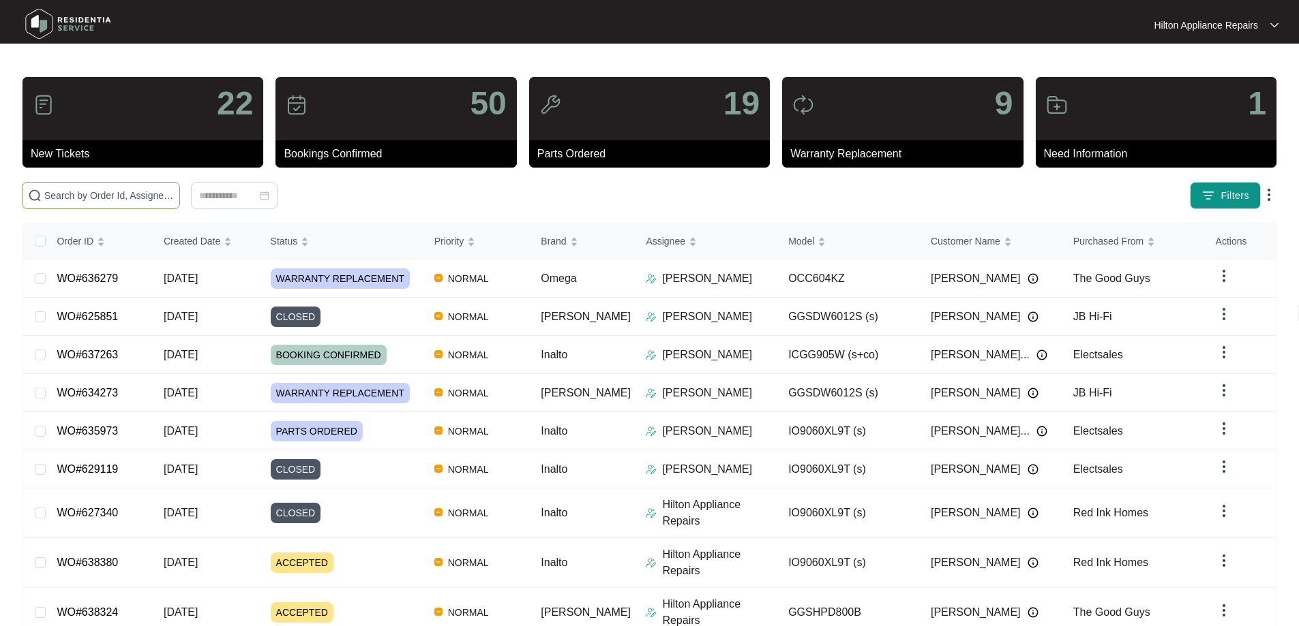
click at [174, 192] on input "text" at bounding box center [109, 195] width 130 height 15
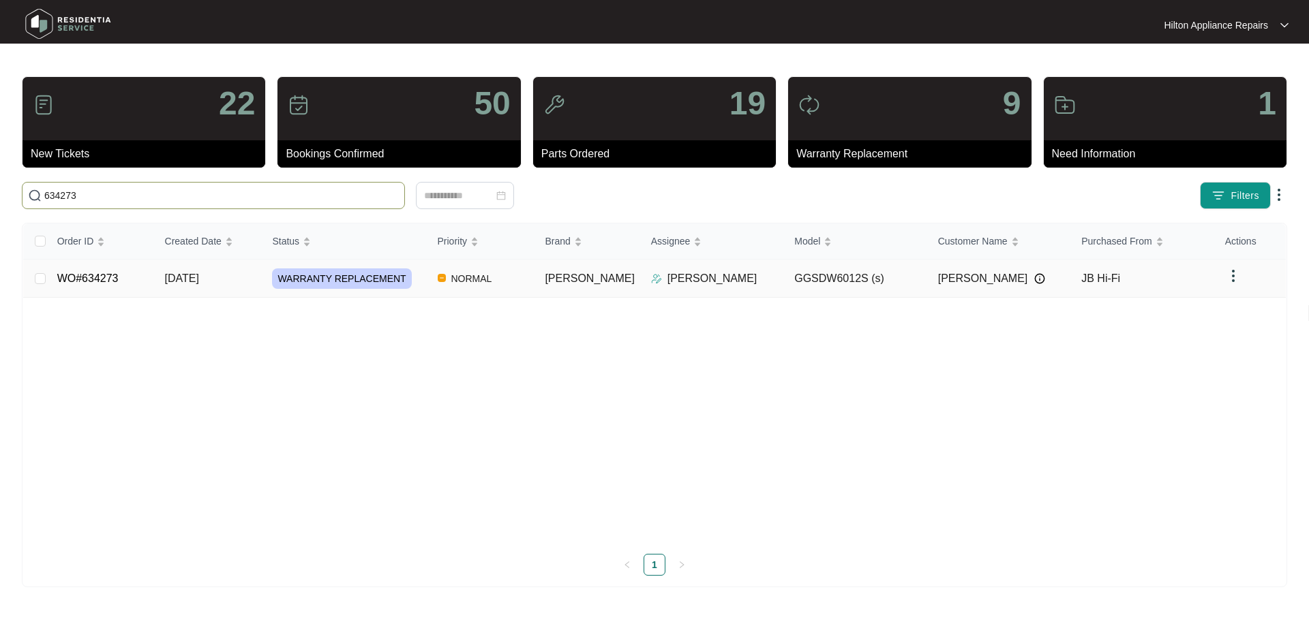
type input "634273"
click at [135, 276] on td "WO#634273" at bounding box center [100, 279] width 108 height 38
